Goal: Task Accomplishment & Management: Manage account settings

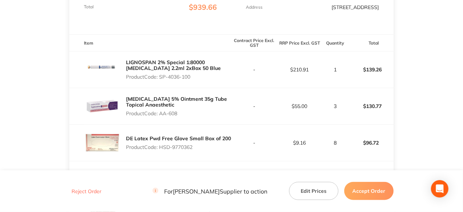
scroll to position [181, 0]
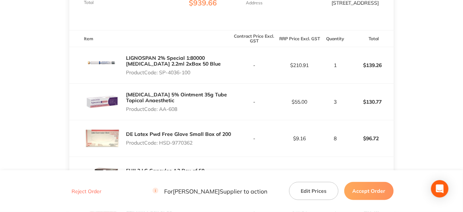
drag, startPoint x: 194, startPoint y: 77, endPoint x: 160, endPoint y: 79, distance: 33.4
click at [160, 75] on p "Product Code: SP-4036-100" at bounding box center [178, 73] width 105 height 6
copy p "SP-4036-100"
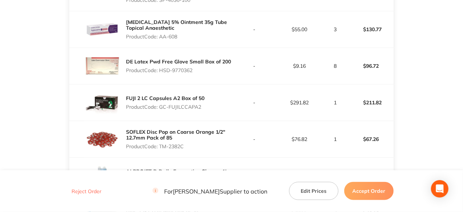
scroll to position [290, 0]
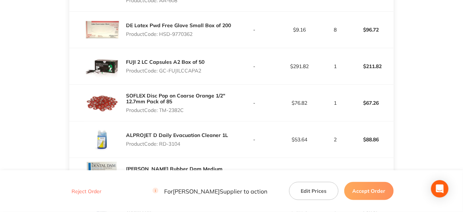
drag, startPoint x: 202, startPoint y: 75, endPoint x: 160, endPoint y: 75, distance: 41.7
click at [160, 74] on p "Product Code: GC-FUJILCCAPA2" at bounding box center [165, 71] width 78 height 6
copy p "GC-FUJILCCAPA2"
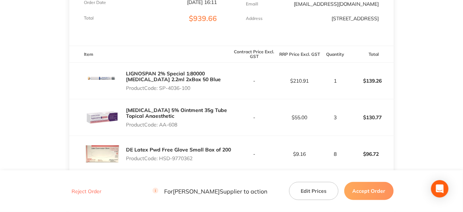
scroll to position [0, 0]
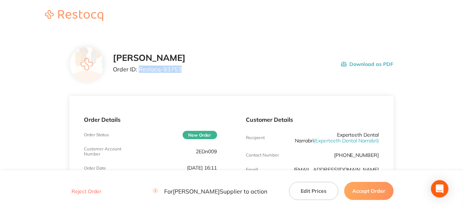
drag, startPoint x: 180, startPoint y: 68, endPoint x: 139, endPoint y: 70, distance: 40.7
click at [139, 70] on p "Order ID: Restocq- 93753" at bounding box center [149, 69] width 73 height 7
copy p "Restocq- 93753"
click at [362, 193] on button "Accept Order" at bounding box center [368, 191] width 49 height 18
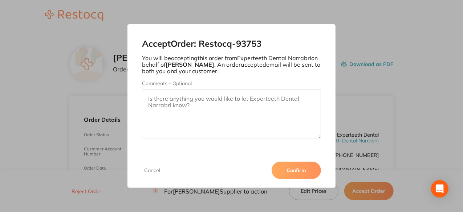
click at [296, 172] on button "Confirm" at bounding box center [295, 170] width 49 height 17
